Goal: Navigation & Orientation: Find specific page/section

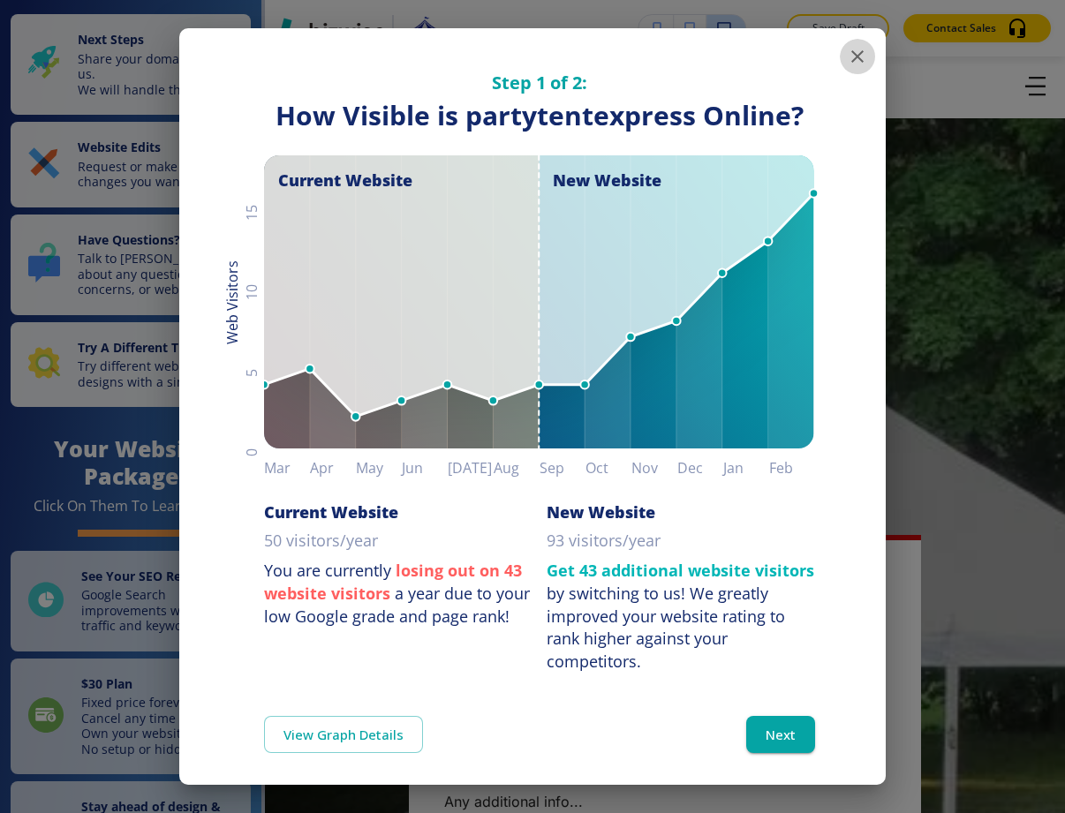
click at [847, 59] on icon "button" at bounding box center [857, 56] width 21 height 21
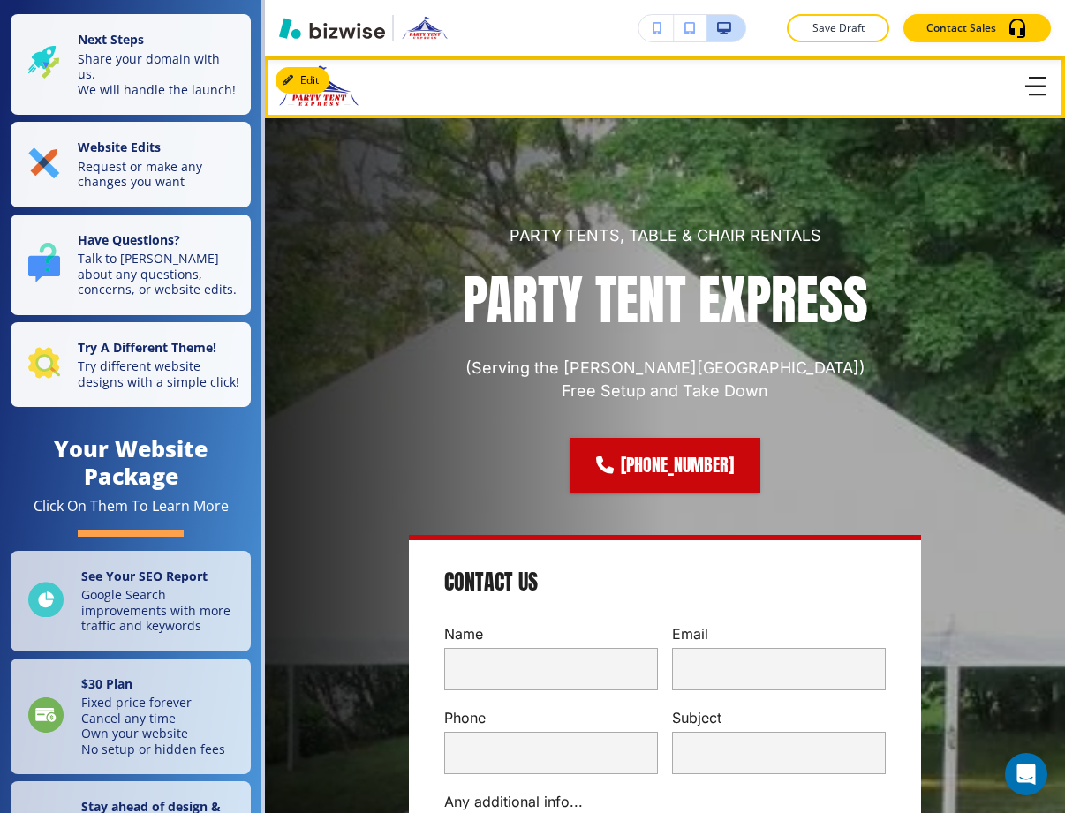
click at [879, 87] on icon "button" at bounding box center [1035, 87] width 20 height 0
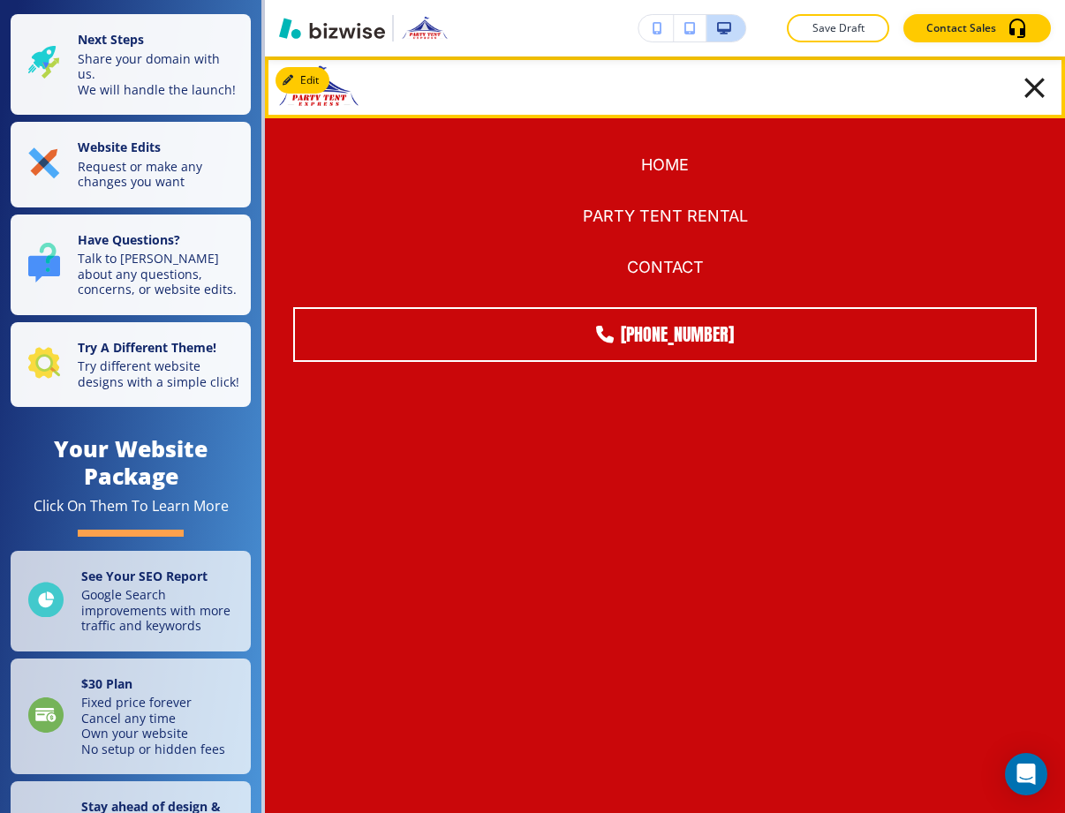
click at [879, 86] on icon "button" at bounding box center [1035, 88] width 34 height 34
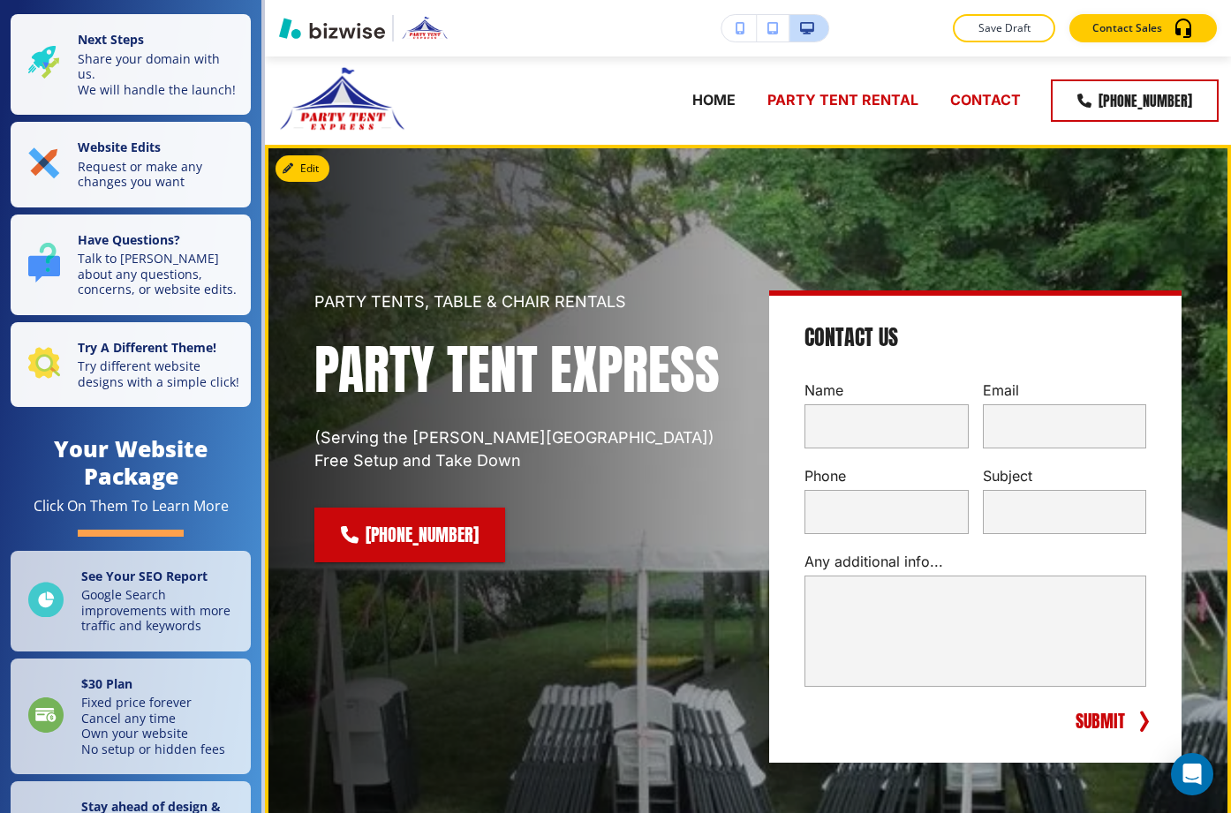
click at [727, 194] on div "PARTY TENTS, TABLE & CHAIR RENTALS PARTY TENT EXPRESS (Serving the [PERSON_NAME…" at bounding box center [727, 506] width 910 height 656
